Goal: Information Seeking & Learning: Learn about a topic

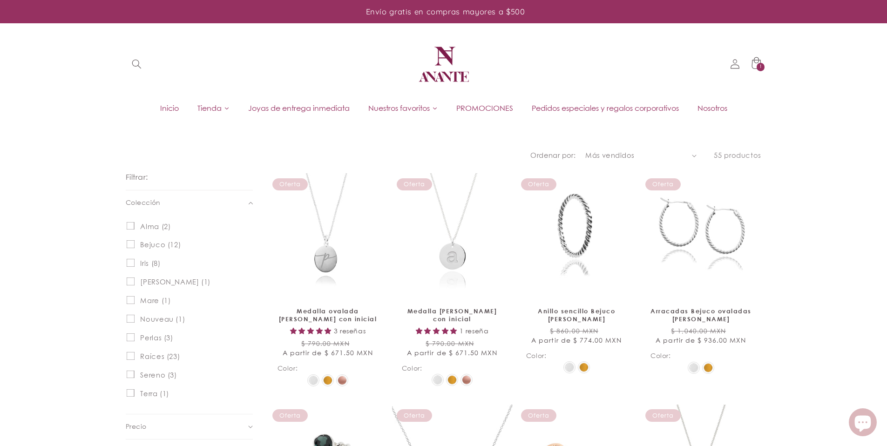
click at [283, 104] on span "Joyas de entrega inmediata" at bounding box center [298, 108] width 101 height 10
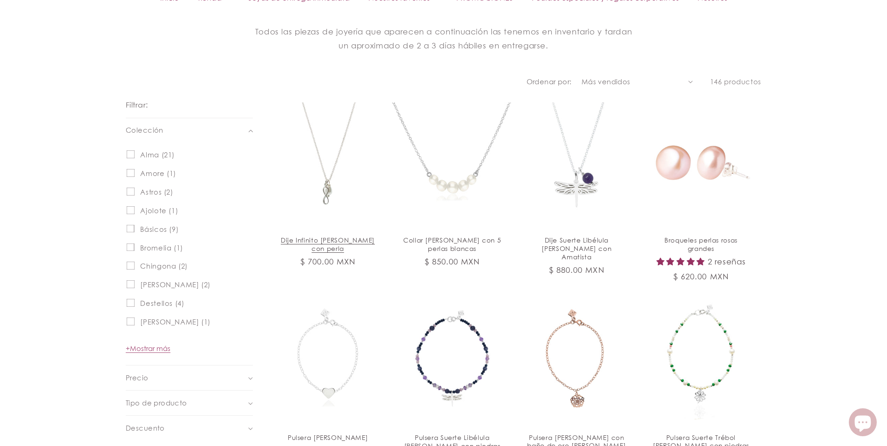
click at [338, 236] on link "Dije Infinito [PERSON_NAME] con perla" at bounding box center [327, 244] width 101 height 17
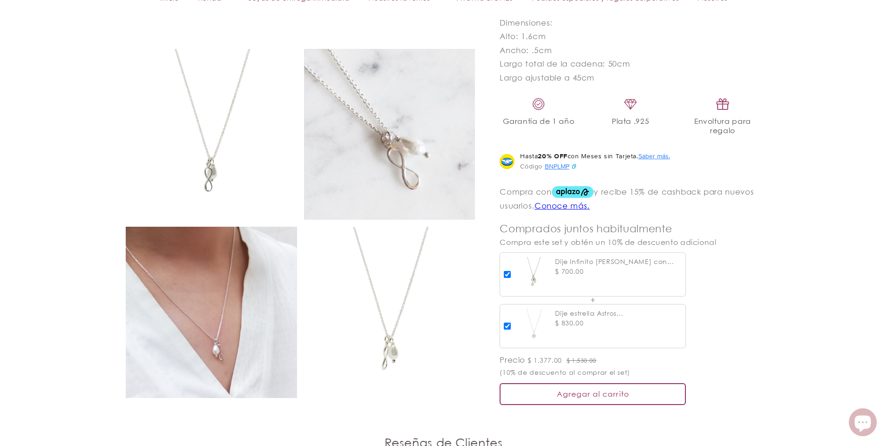
scroll to position [545, 0]
click at [248, 277] on img at bounding box center [211, 311] width 171 height 171
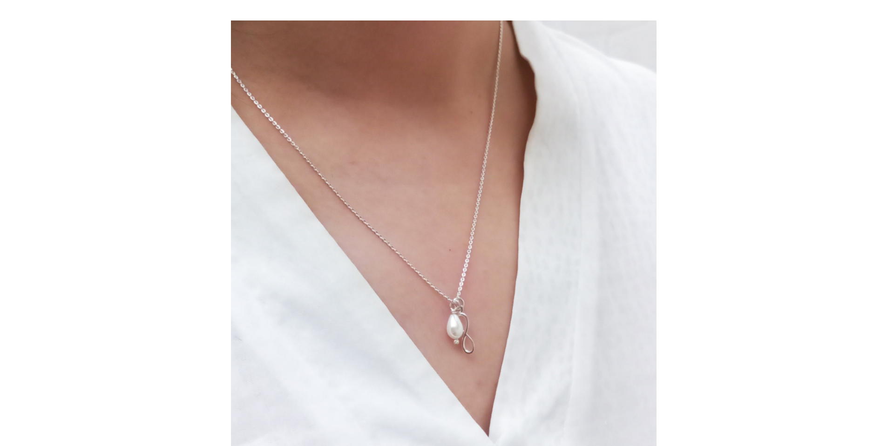
click at [796, 326] on div at bounding box center [674, 243] width 887 height 446
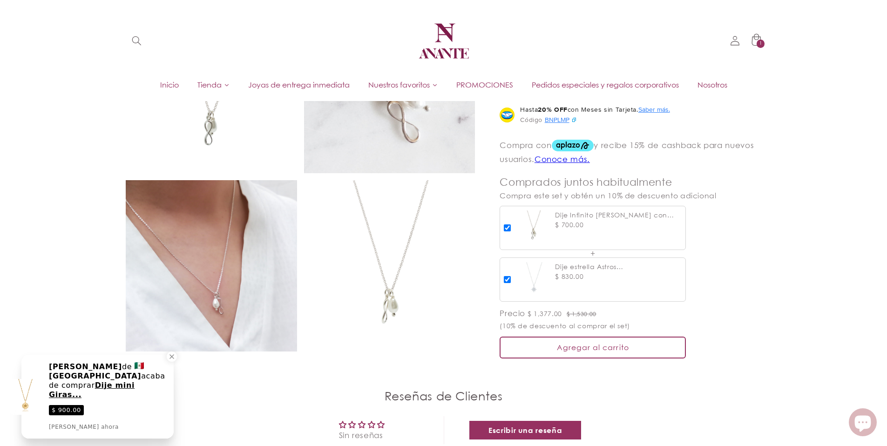
scroll to position [414, 0]
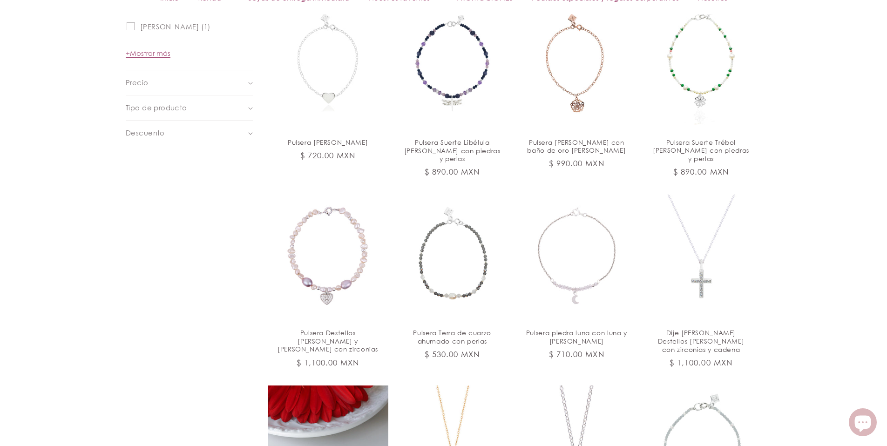
scroll to position [959, 0]
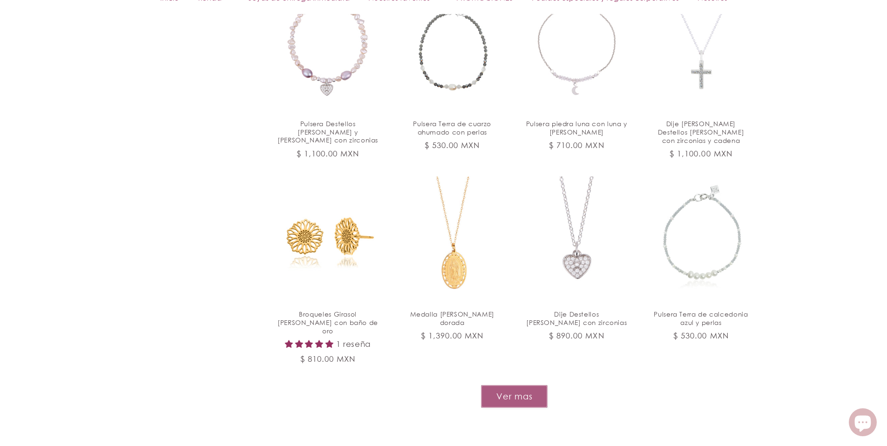
click at [534, 385] on button "Ver mas" at bounding box center [514, 396] width 67 height 23
click at [586, 310] on link "Dije Destellos corazón de plata con zirconias" at bounding box center [576, 318] width 101 height 17
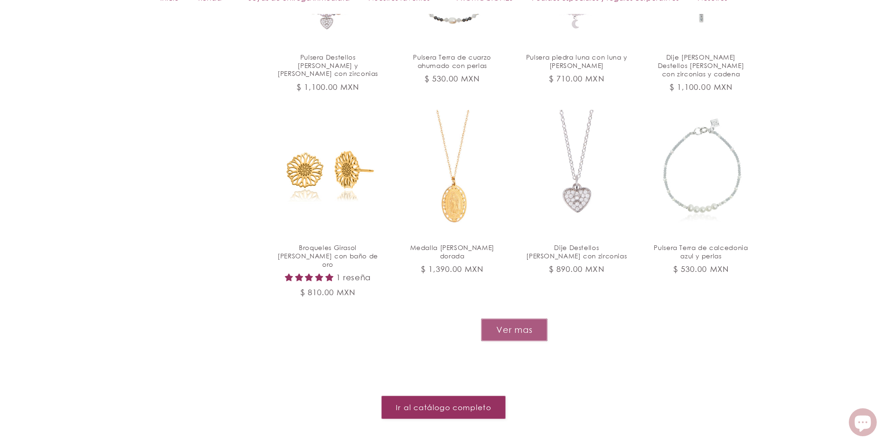
scroll to position [1033, 0]
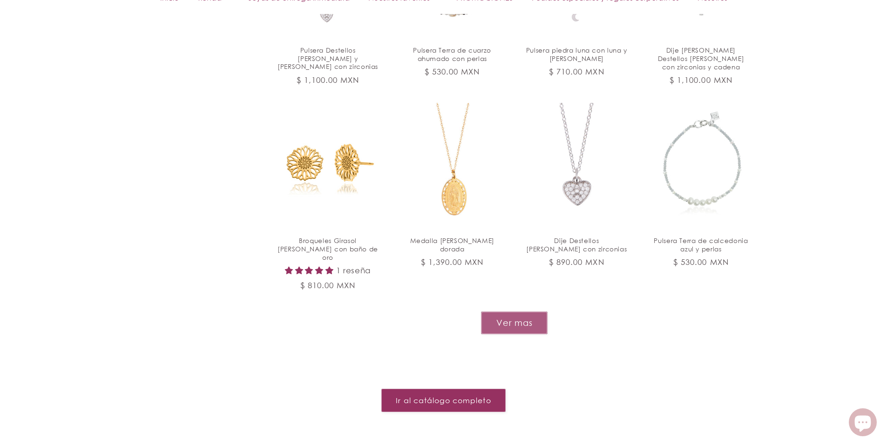
click at [497, 311] on button "Ver mas" at bounding box center [514, 322] width 67 height 23
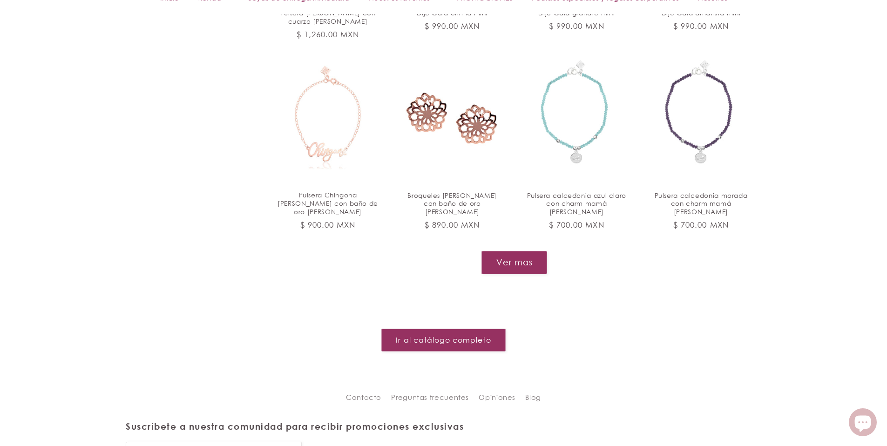
scroll to position [1847, 0]
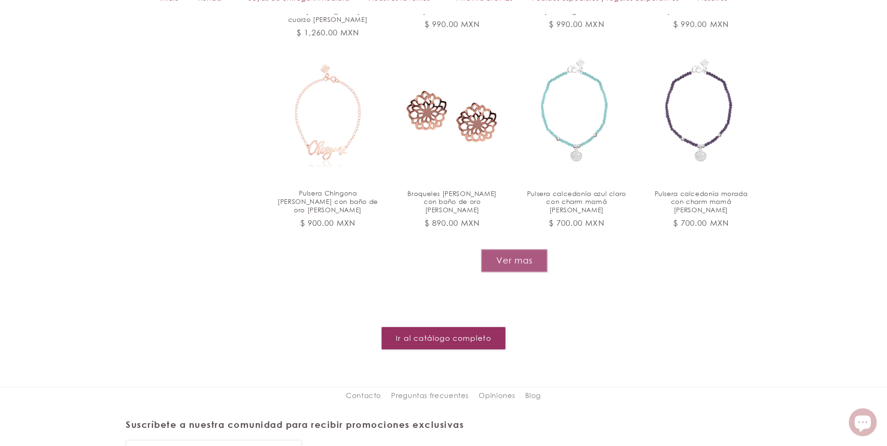
click at [510, 249] on button "Ver mas" at bounding box center [514, 260] width 67 height 23
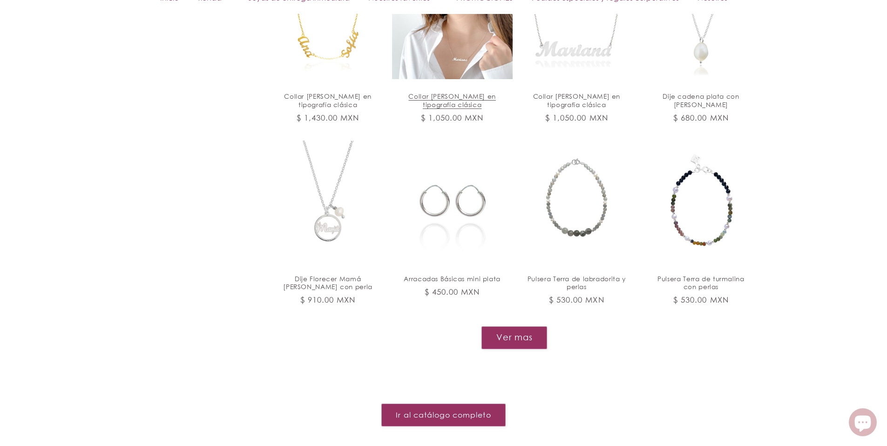
scroll to position [2530, 0]
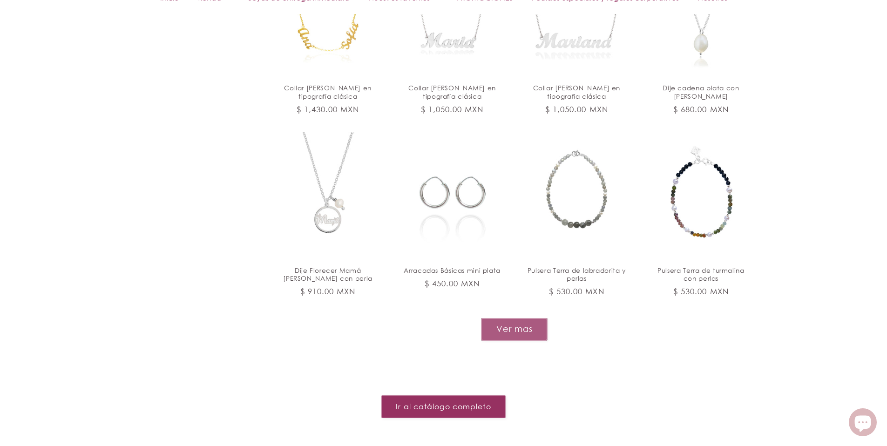
click at [522, 318] on button "Ver mas" at bounding box center [514, 329] width 67 height 23
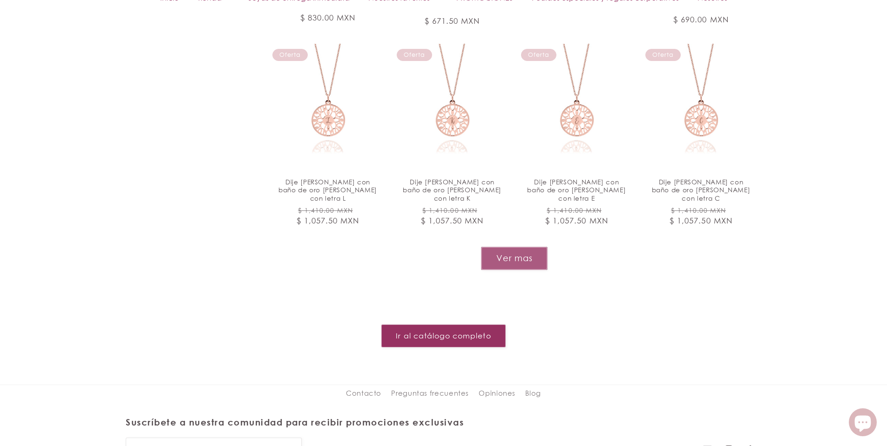
scroll to position [3381, 0]
click at [500, 246] on button "Ver mas" at bounding box center [514, 257] width 67 height 23
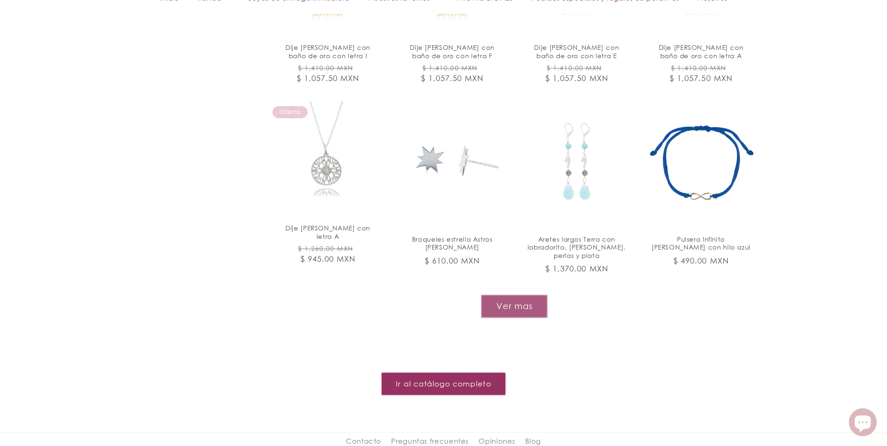
scroll to position [4215, 0]
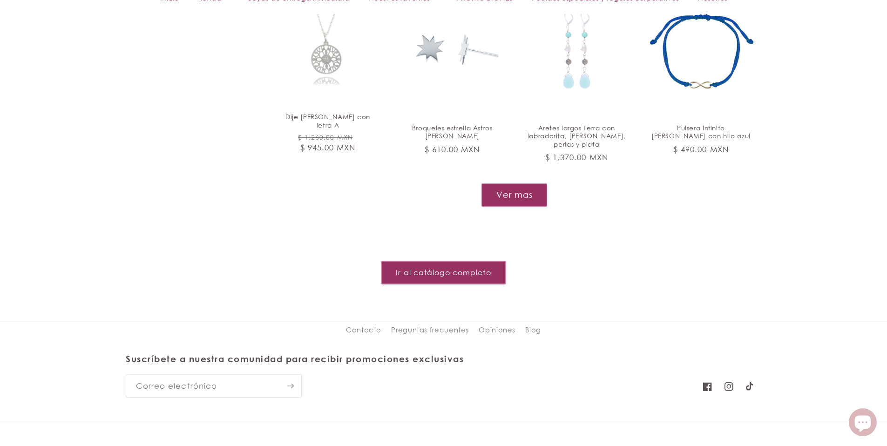
click at [463, 261] on link "Ir al catálogo completo" at bounding box center [443, 272] width 124 height 23
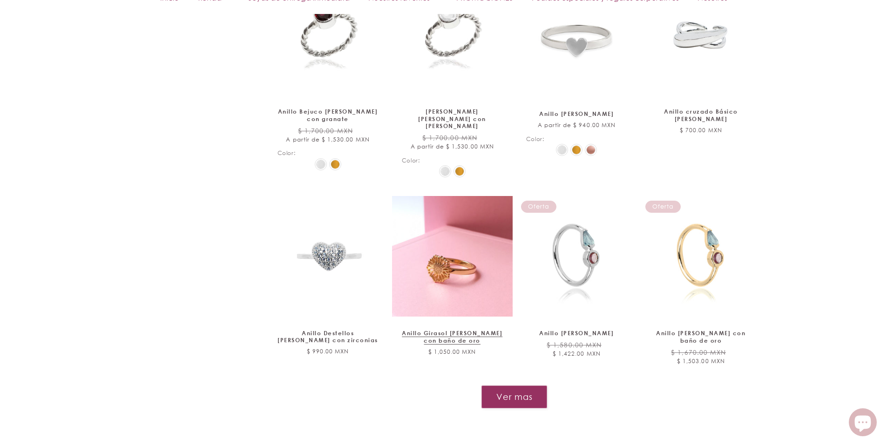
scroll to position [950, 0]
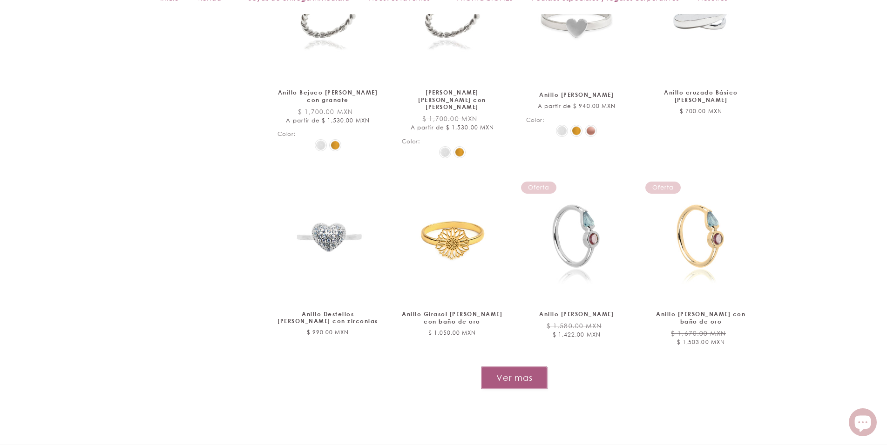
click at [506, 366] on button "Ver mas" at bounding box center [514, 377] width 67 height 23
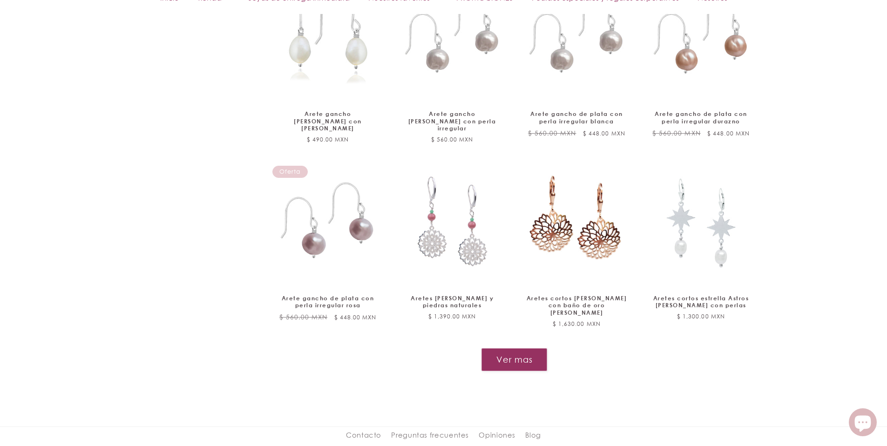
scroll to position [1853, 0]
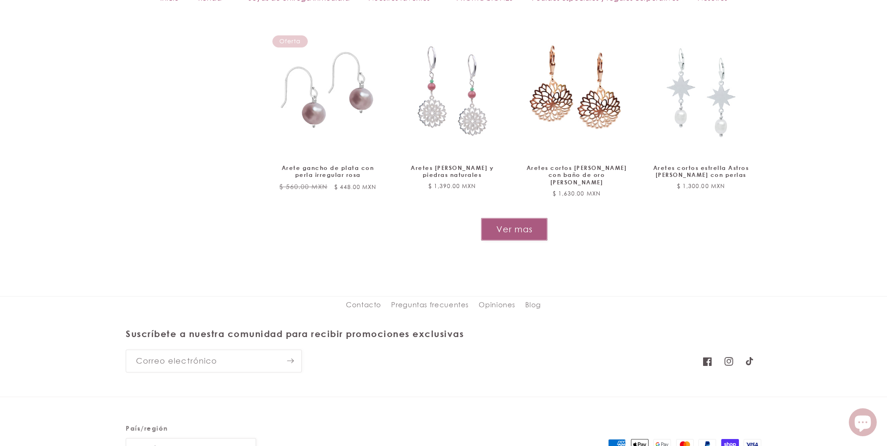
click at [508, 218] on button "Ver mas" at bounding box center [514, 229] width 67 height 23
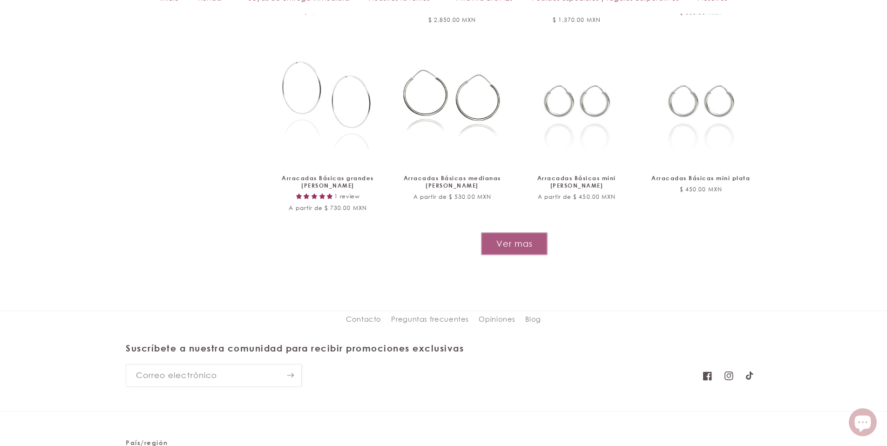
click at [507, 232] on button "Ver mas" at bounding box center [514, 243] width 67 height 23
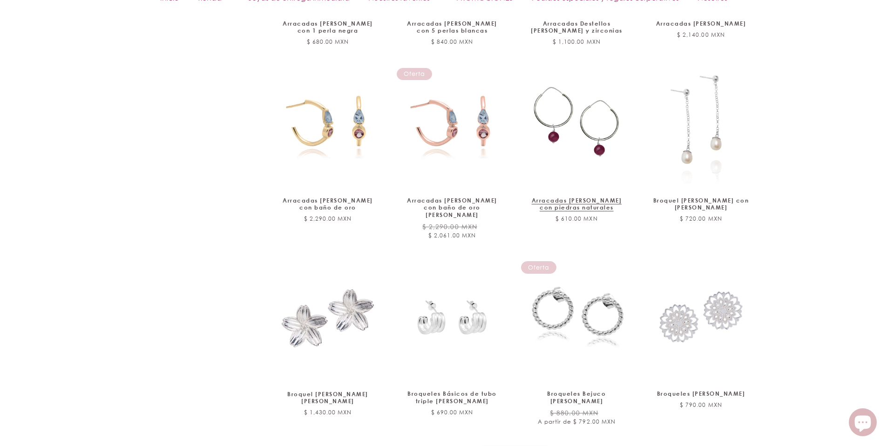
scroll to position [3222, 0]
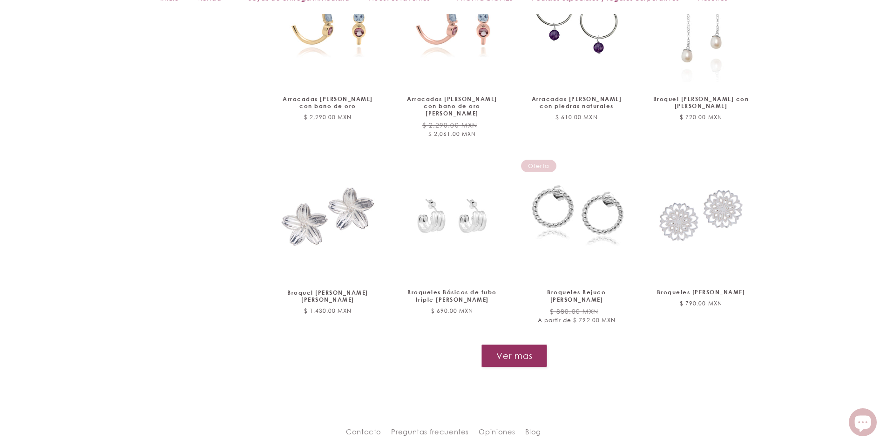
click at [499, 344] on button "Ver mas" at bounding box center [514, 355] width 66 height 23
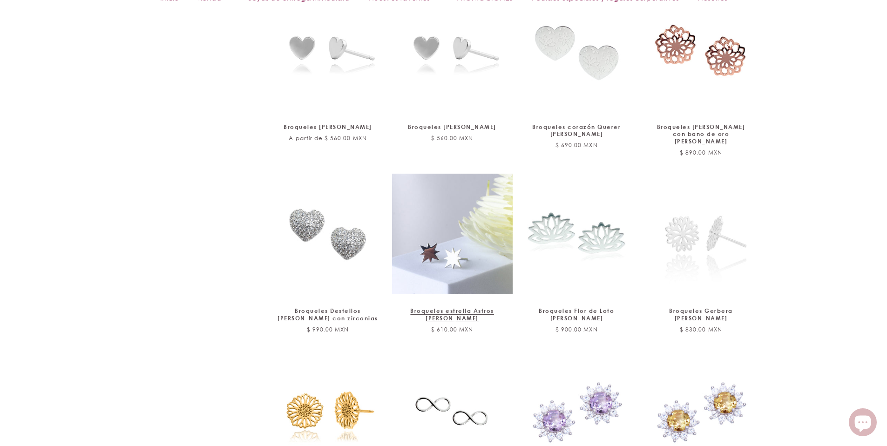
scroll to position [3628, 0]
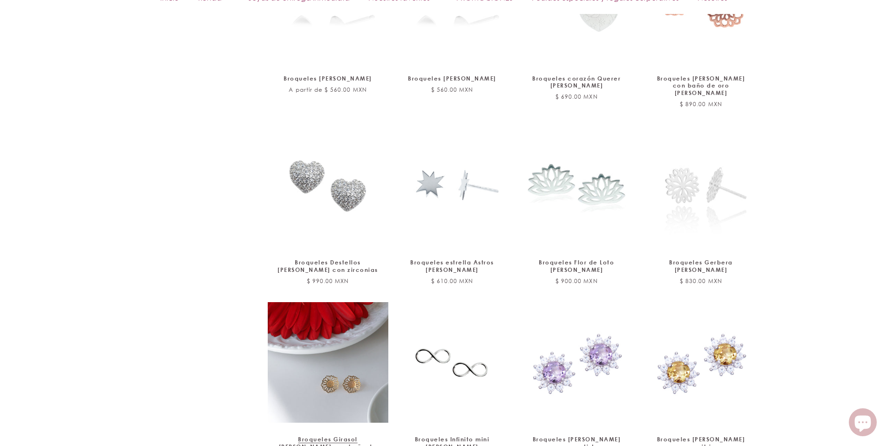
click at [341, 436] on link "Broqueles Girasol [PERSON_NAME] con baño de oro" at bounding box center [327, 447] width 101 height 22
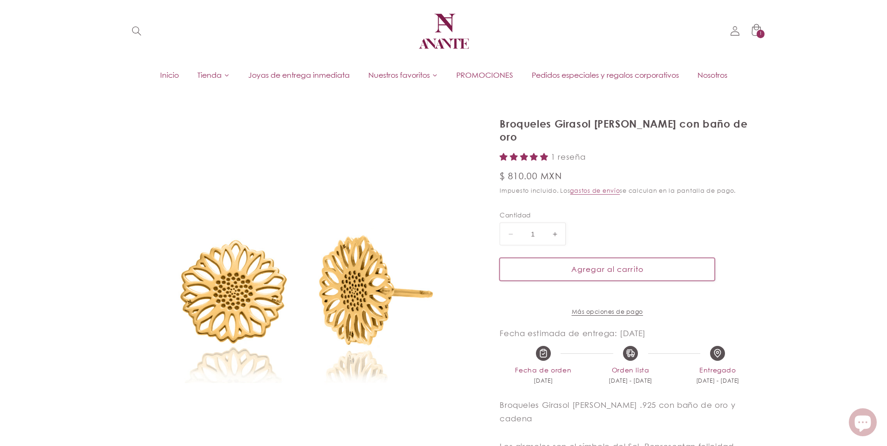
scroll to position [34, 0]
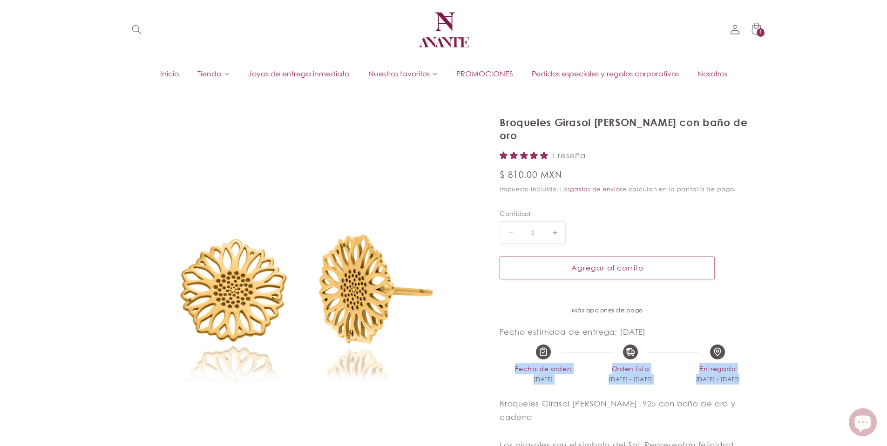
drag, startPoint x: 560, startPoint y: 345, endPoint x: 751, endPoint y: 384, distance: 195.6
click at [723, 374] on span "sep 04 - sep 08" at bounding box center [717, 379] width 43 height 10
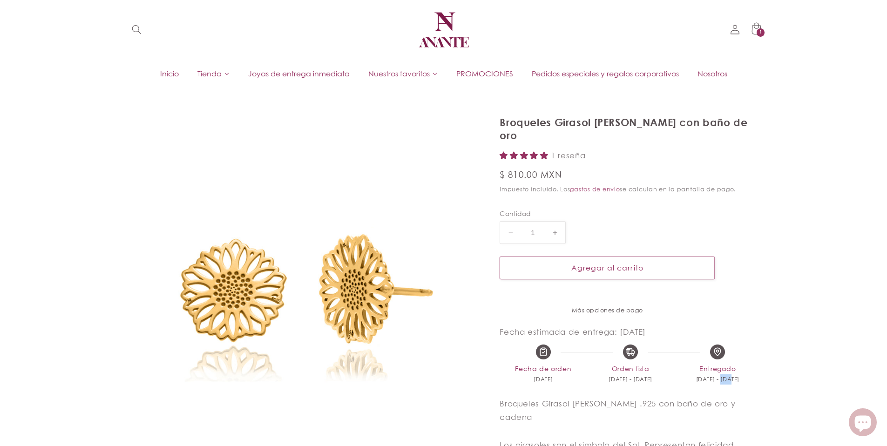
click at [723, 374] on span "sep 04 - sep 08" at bounding box center [717, 379] width 43 height 10
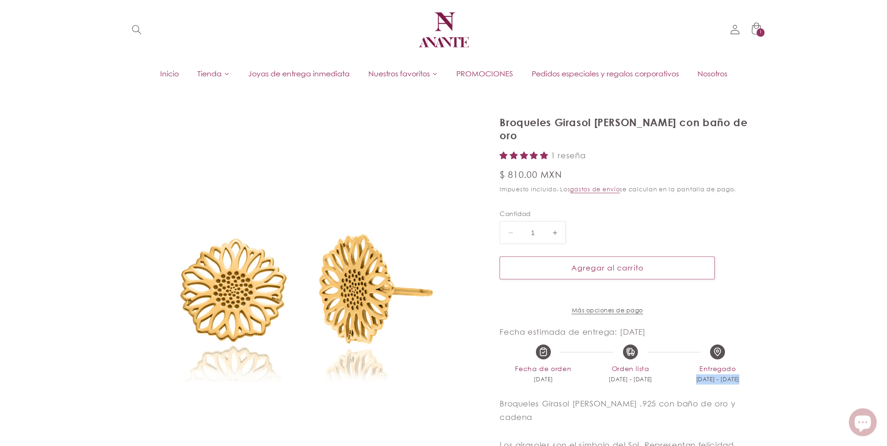
click at [723, 374] on span "sep 04 - sep 08" at bounding box center [717, 379] width 43 height 10
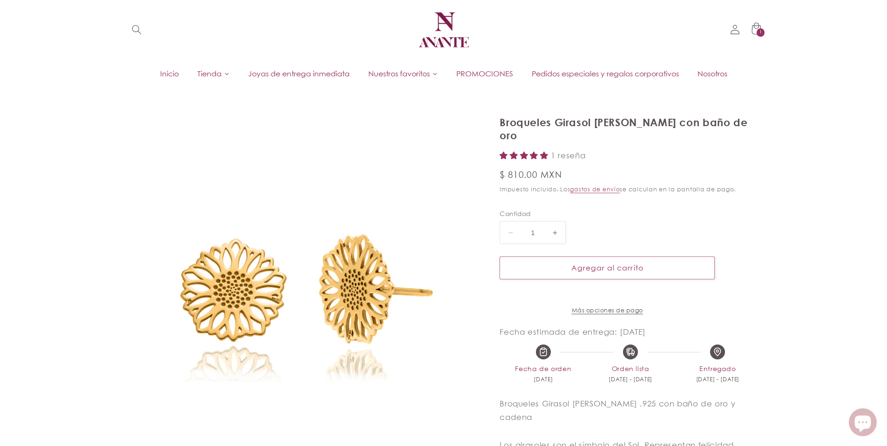
click at [673, 355] on div "Fecha estimada de entrega: 08/09/2025 Fecha de orden sep 02 Orden lista sep 03 …" at bounding box center [630, 356] width 262 height 58
click at [632, 363] on span "Orden lista" at bounding box center [630, 368] width 87 height 11
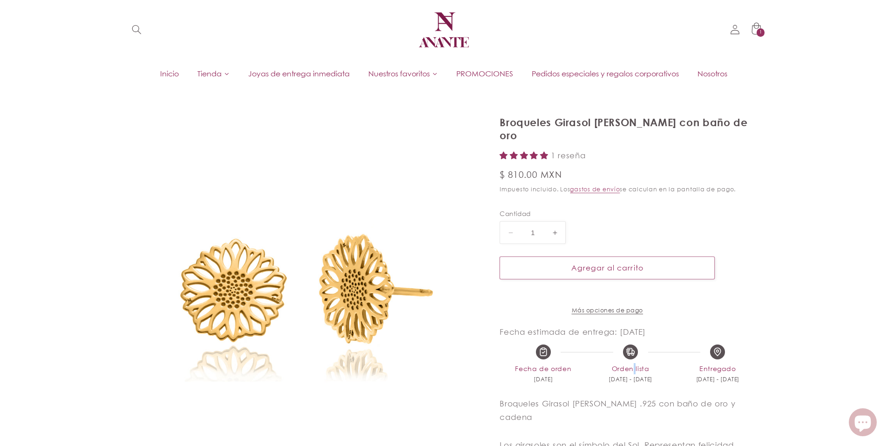
click at [632, 363] on span "Orden lista" at bounding box center [630, 368] width 87 height 11
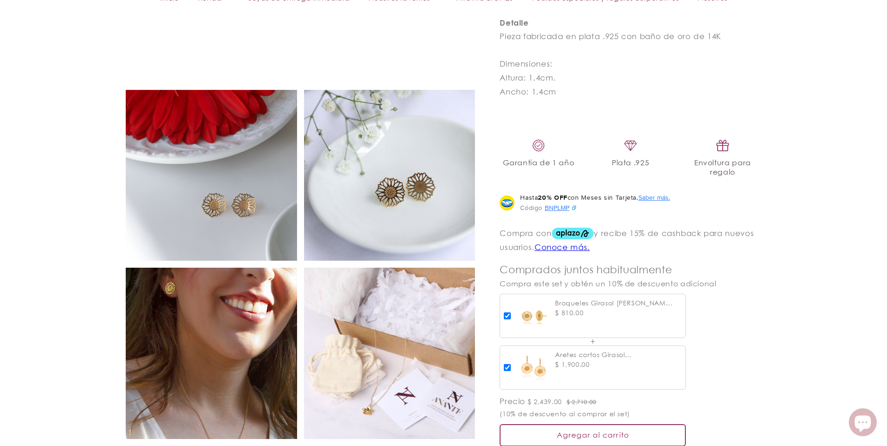
scroll to position [547, 0]
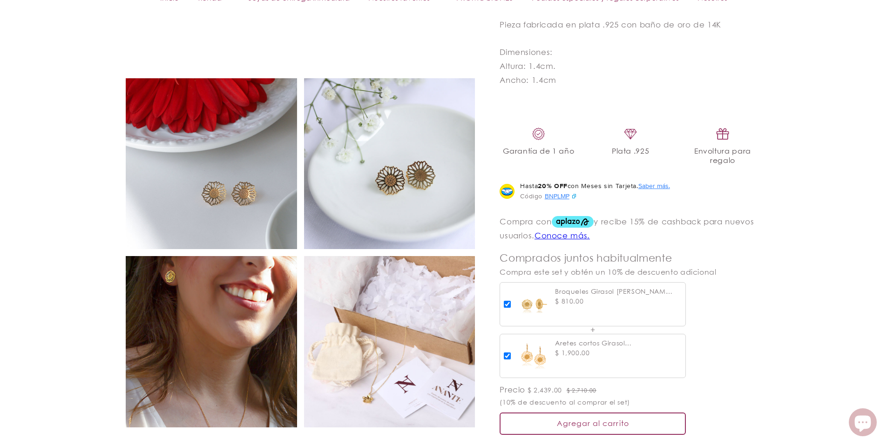
click at [507, 301] on input "checkbox" at bounding box center [507, 304] width 7 height 7
checkbox input "false"
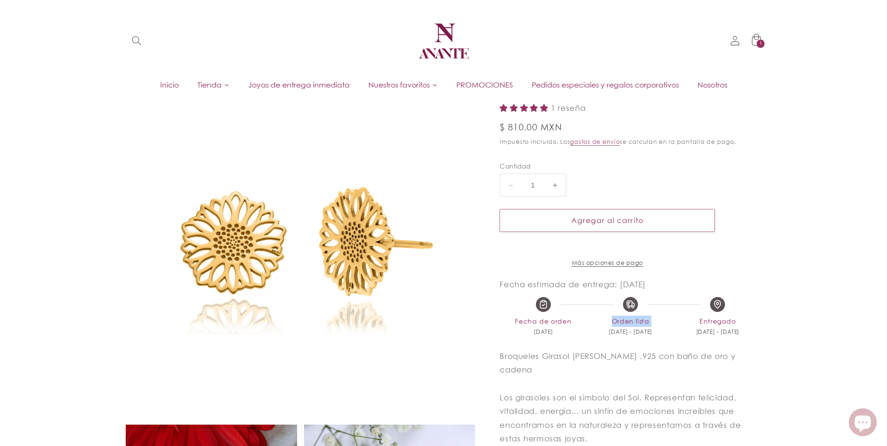
scroll to position [0, 0]
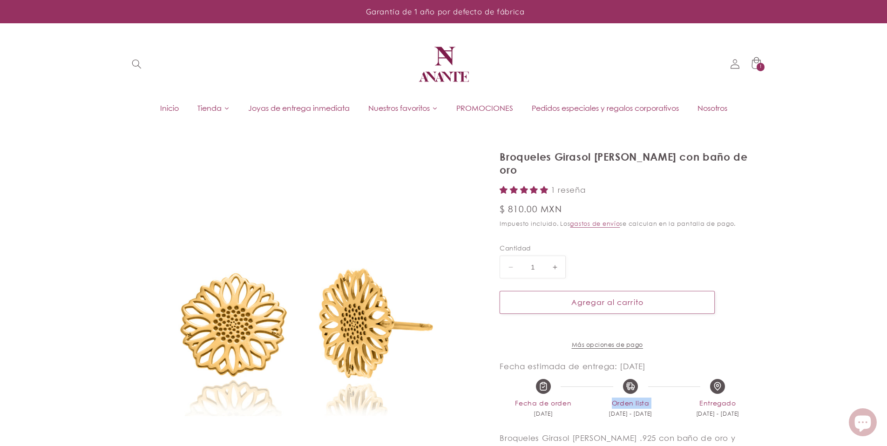
click at [435, 64] on img at bounding box center [444, 64] width 56 height 56
